Goal: Navigation & Orientation: Find specific page/section

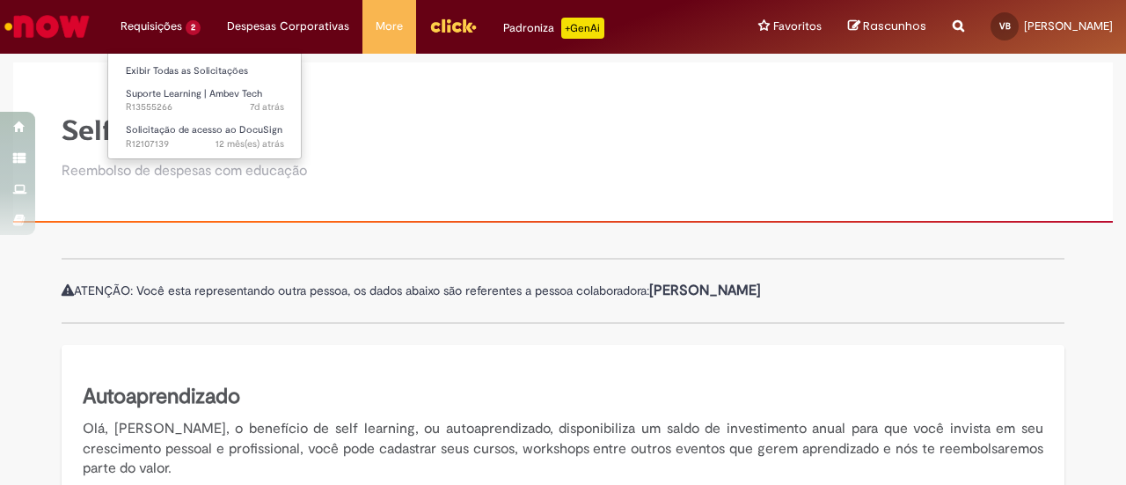
click at [155, 33] on li "Requisições 2 Exibir Todas as Solicitações Suporte Learning | Ambev Tech 7d atr…" at bounding box center [160, 26] width 106 height 53
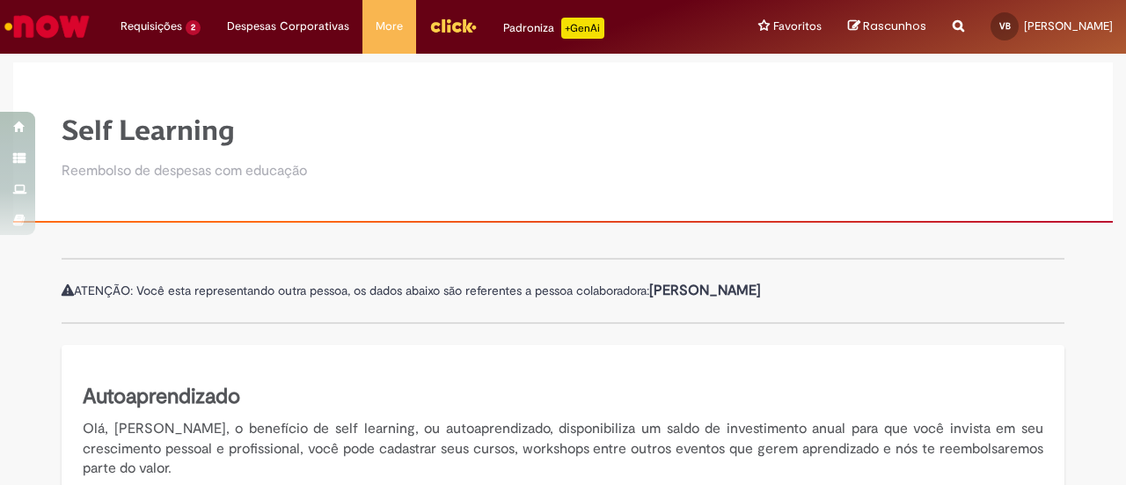
click at [69, 10] on img "Ir para a Homepage" at bounding box center [47, 26] width 91 height 35
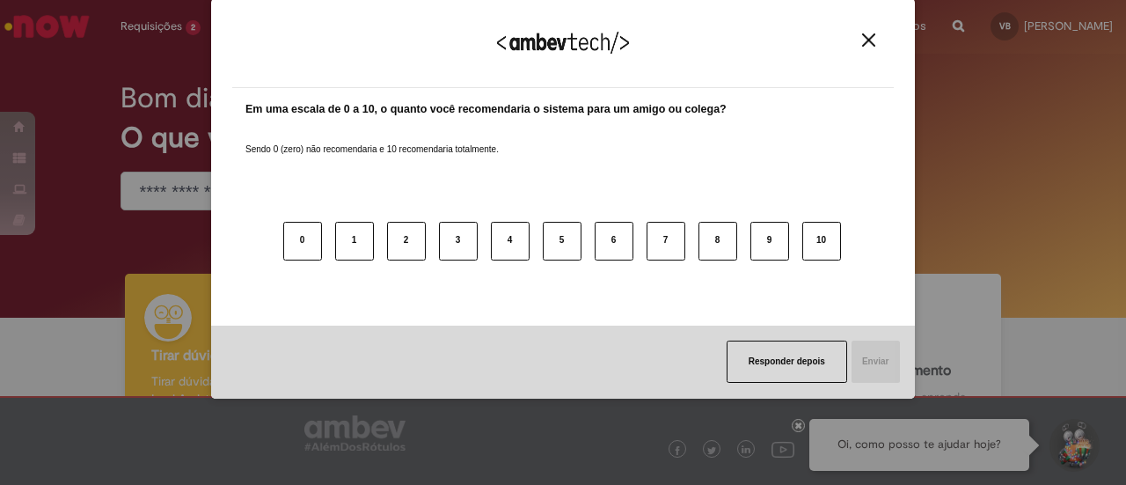
click at [862, 43] on img "Close" at bounding box center [868, 39] width 13 height 13
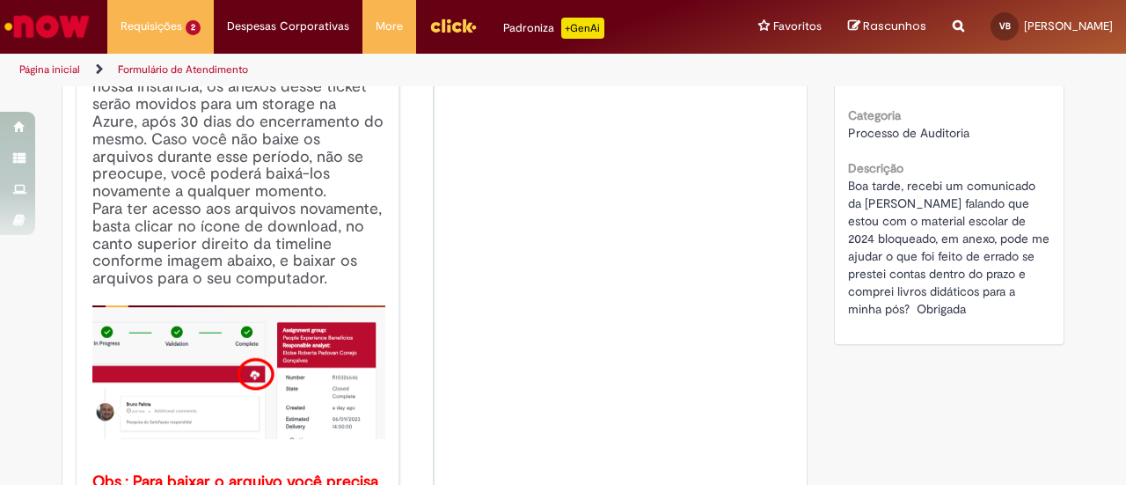
scroll to position [67, 0]
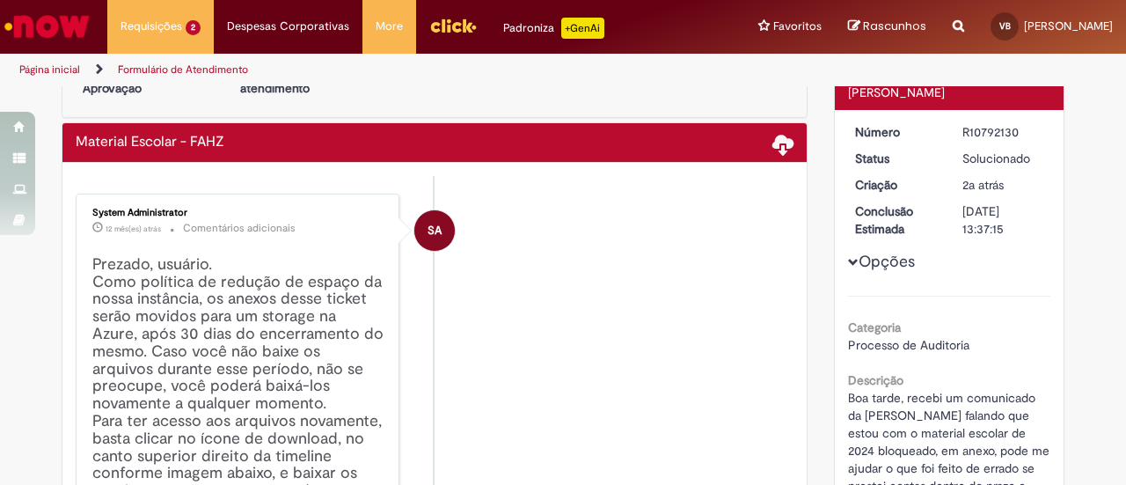
click at [47, 20] on img "Ir para a Homepage" at bounding box center [47, 26] width 91 height 35
